Goal: Information Seeking & Learning: Learn about a topic

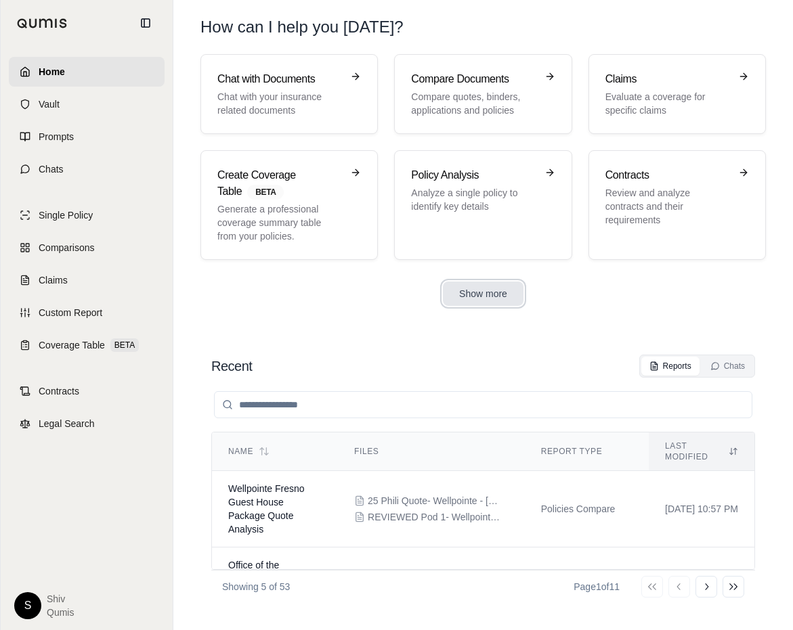
click at [470, 297] on button "Show more" at bounding box center [483, 294] width 81 height 24
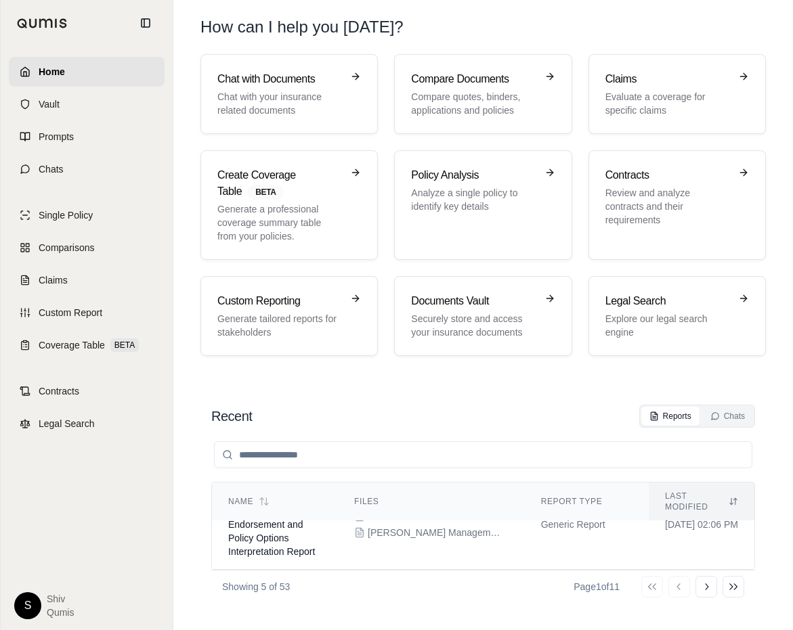
scroll to position [445, 0]
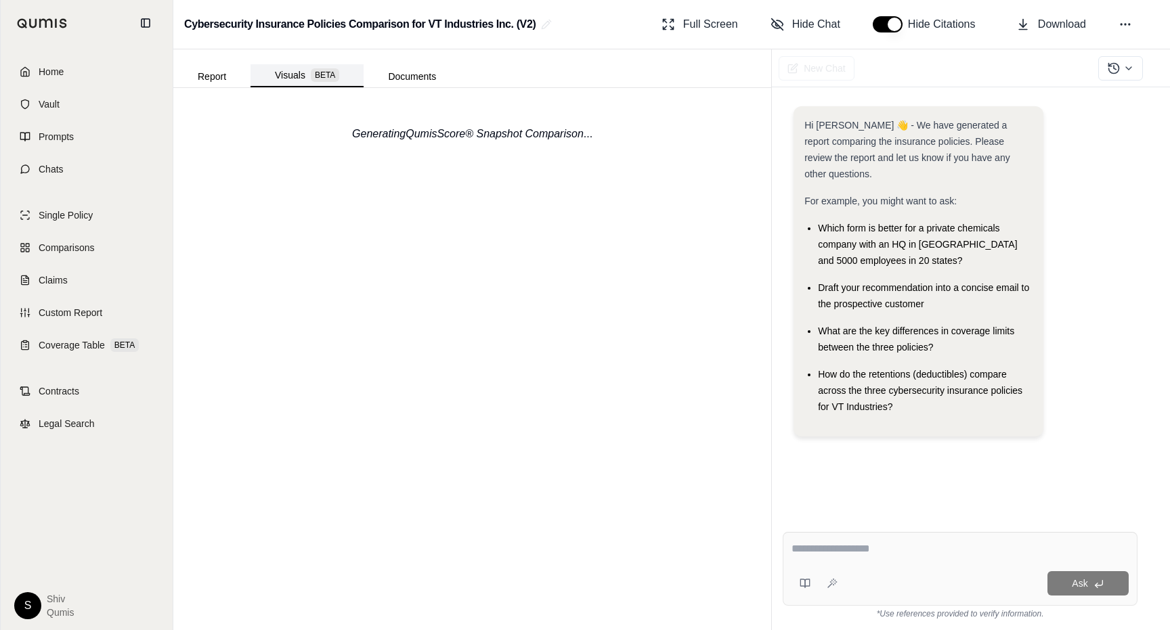
click at [307, 66] on button "Visuals BETA" at bounding box center [307, 75] width 113 height 23
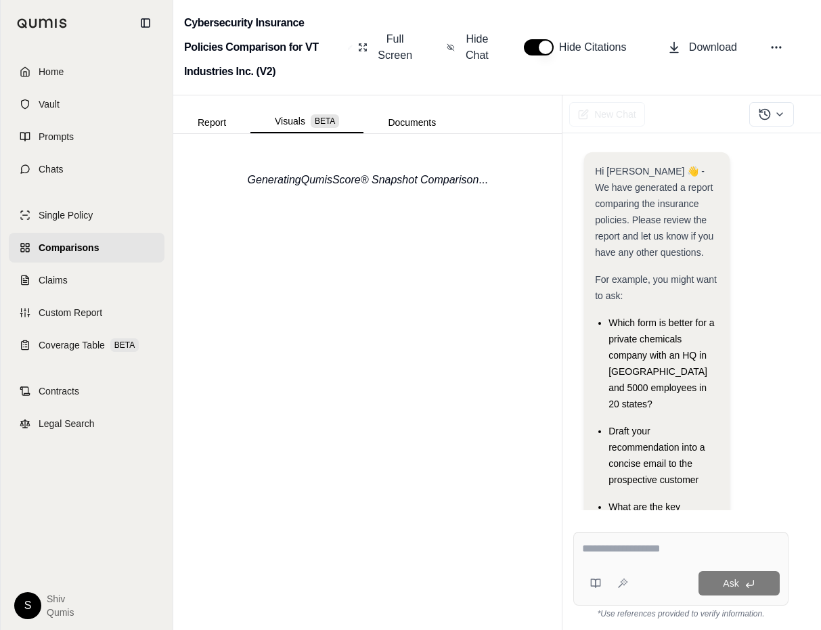
click at [821, 135] on div "New Chat Hi [PERSON_NAME] 👋 - We have generated a report comparing the insuranc…" at bounding box center [691, 362] width 259 height 535
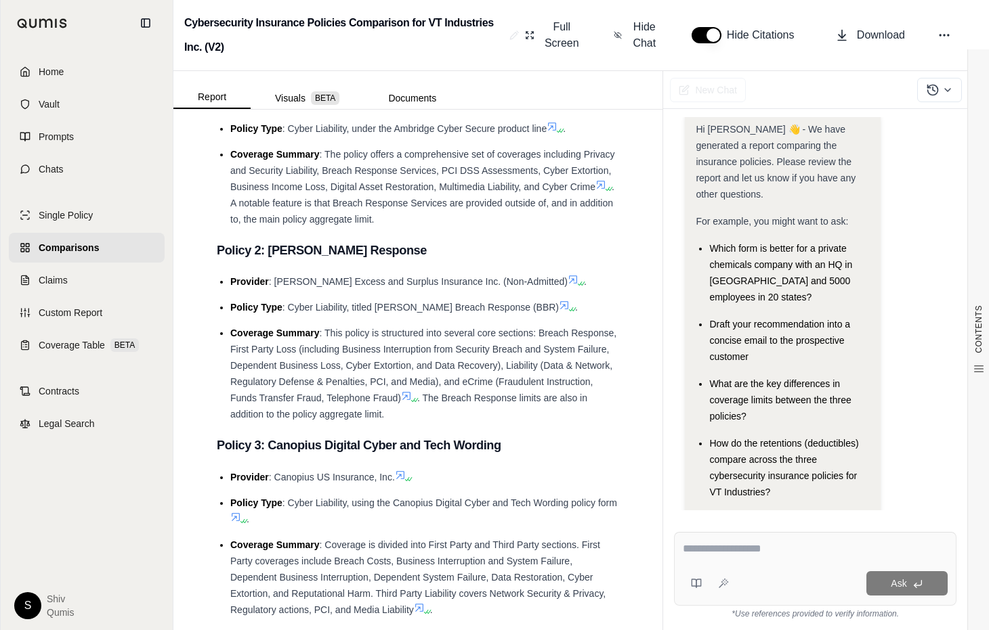
scroll to position [1049, 0]
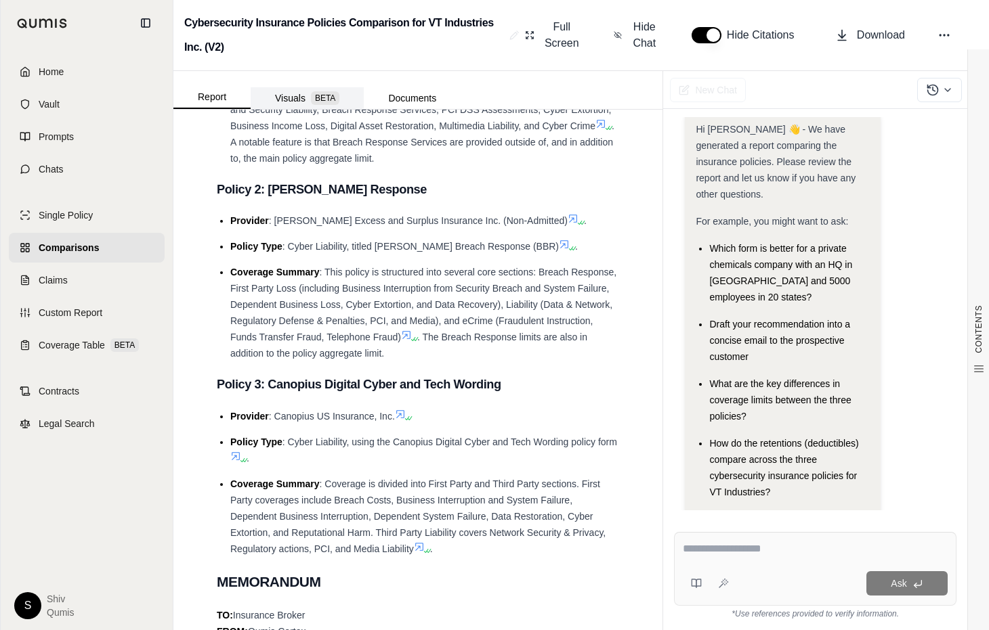
click at [286, 103] on button "Visuals BETA" at bounding box center [307, 98] width 113 height 22
